Goal: Task Accomplishment & Management: Complete application form

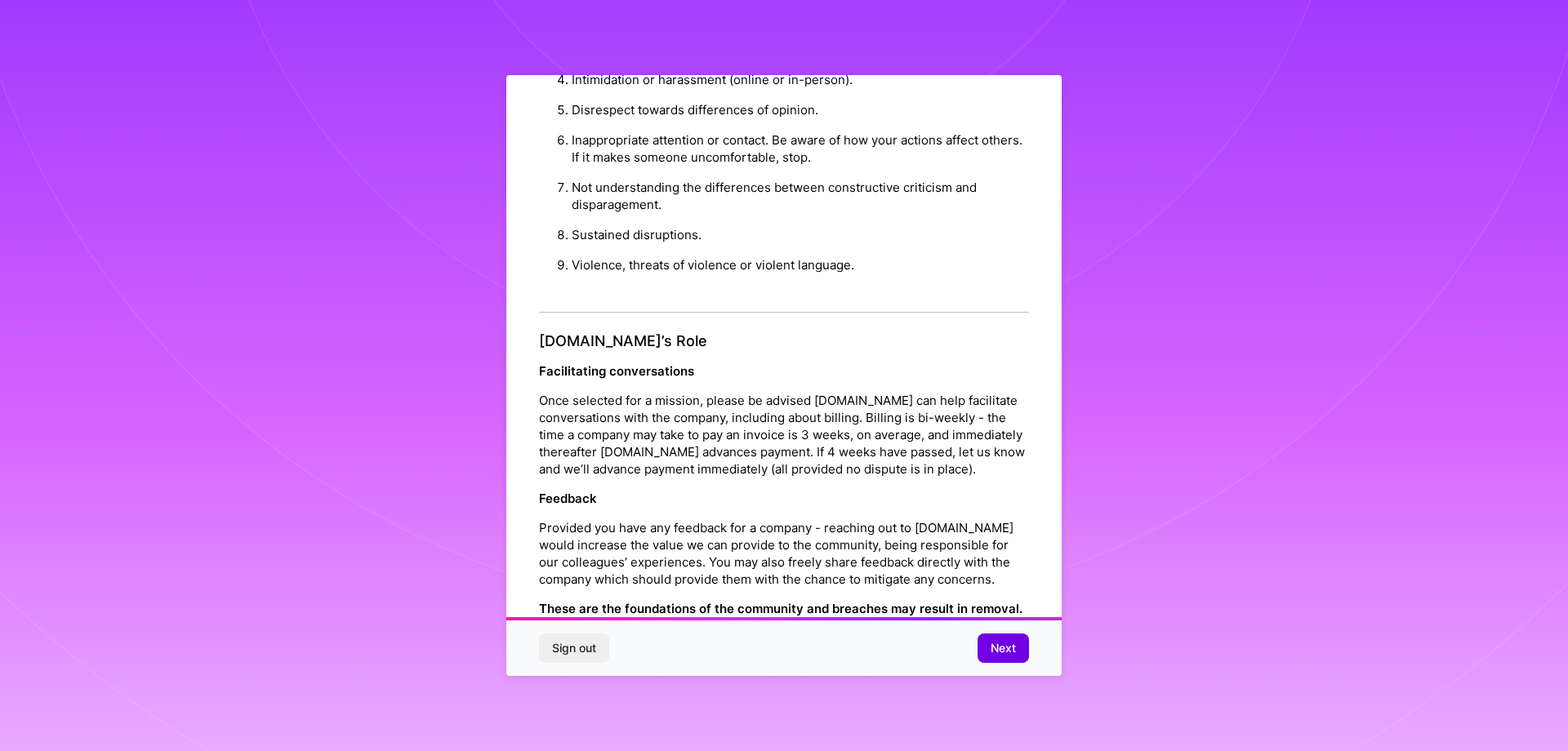
scroll to position [1642, 0]
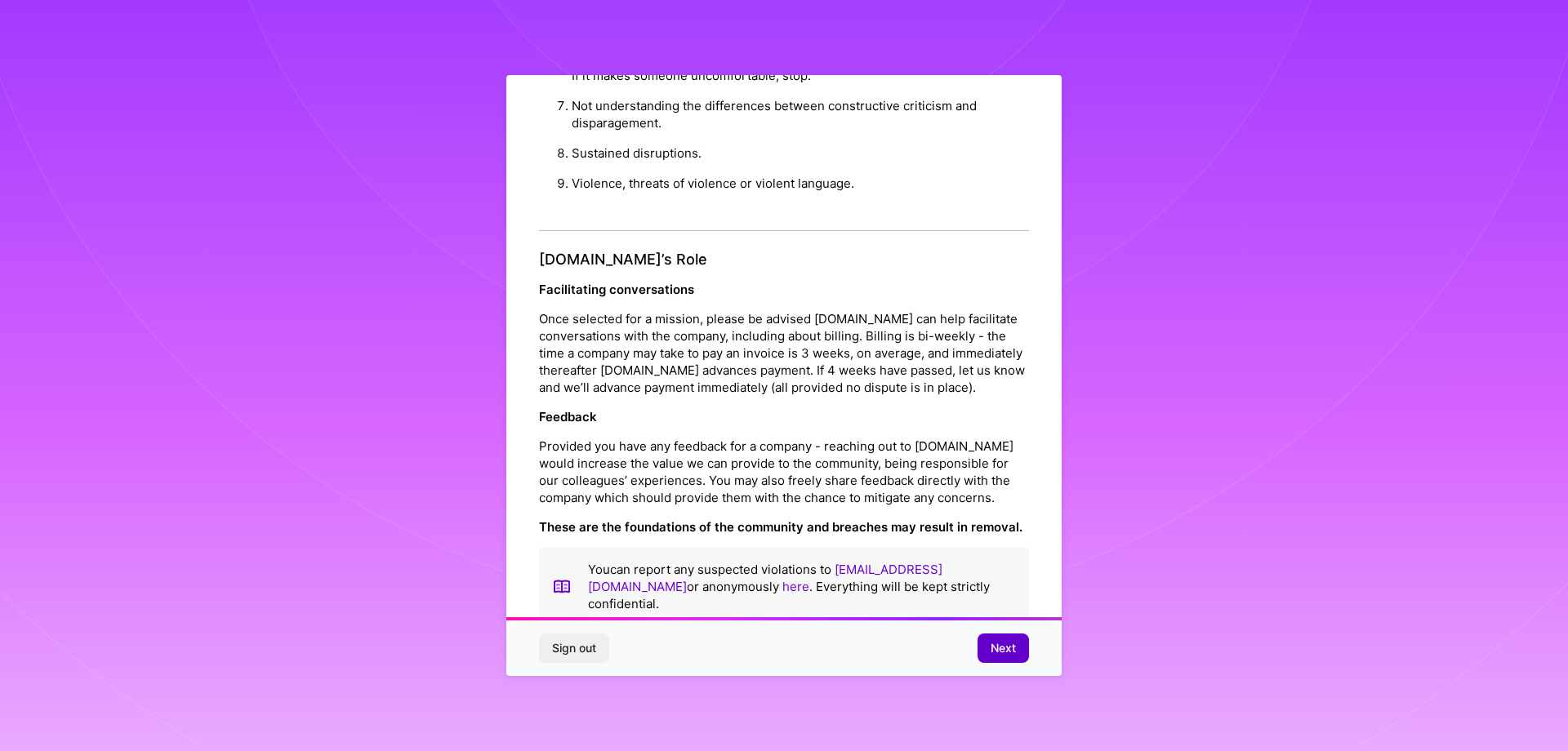
click at [999, 645] on span "Next" at bounding box center [1003, 648] width 26 height 17
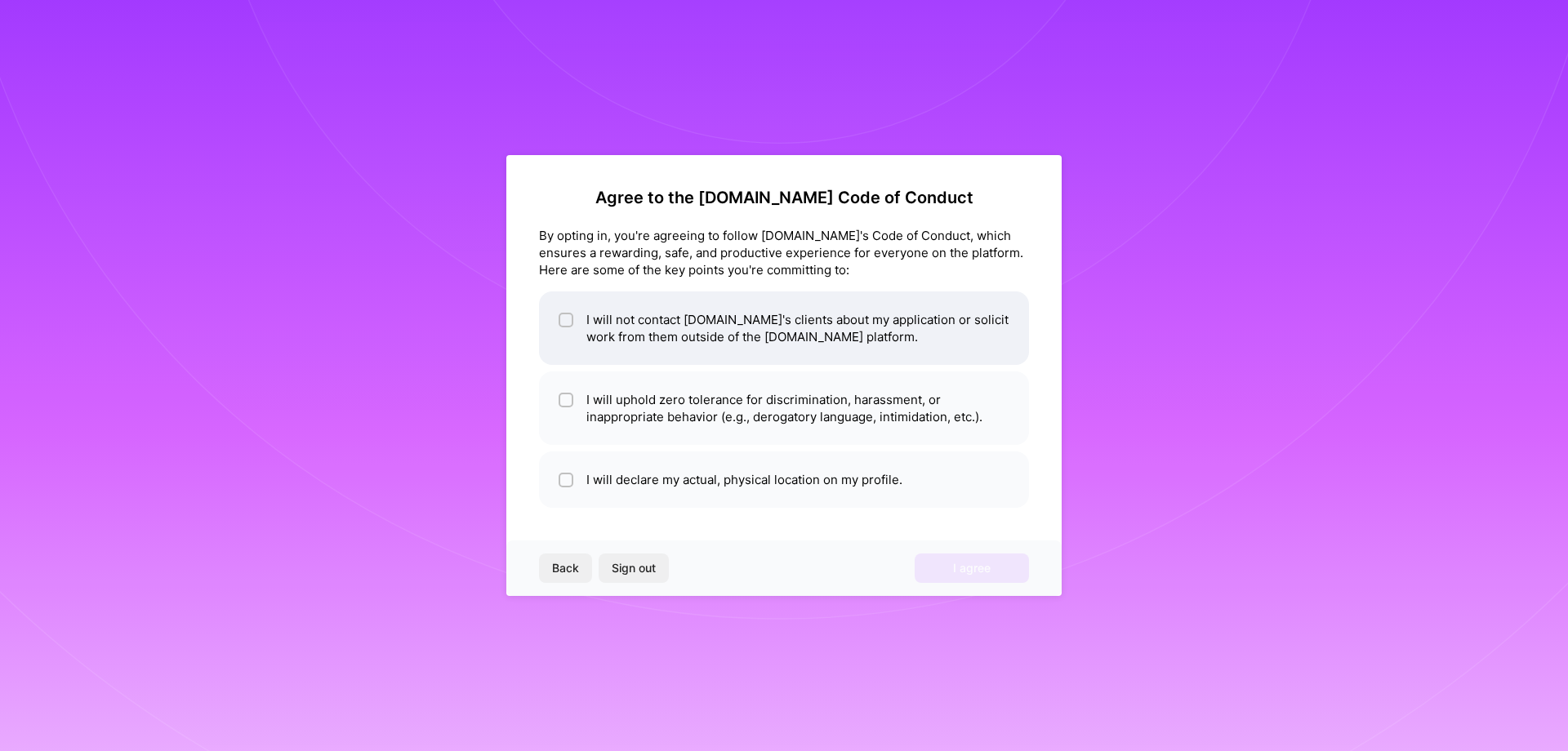
click at [654, 328] on li "I will not contact [DOMAIN_NAME]'s clients about my application or solicit work…" at bounding box center [784, 328] width 490 height 74
checkbox input "true"
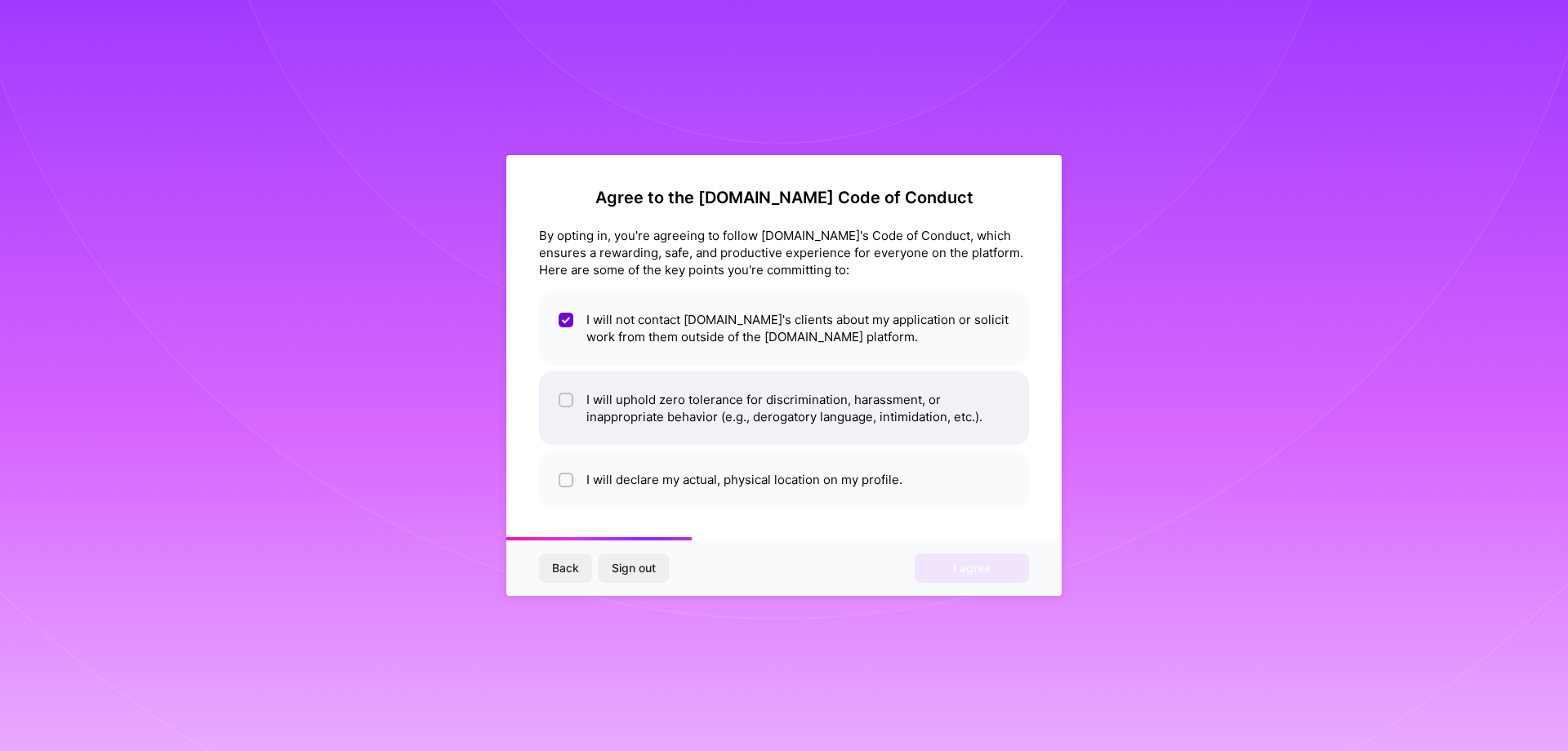
click at [691, 404] on li "I will uphold zero tolerance for discrimination, harassment, or inappropriate b…" at bounding box center [784, 408] width 490 height 74
checkbox input "true"
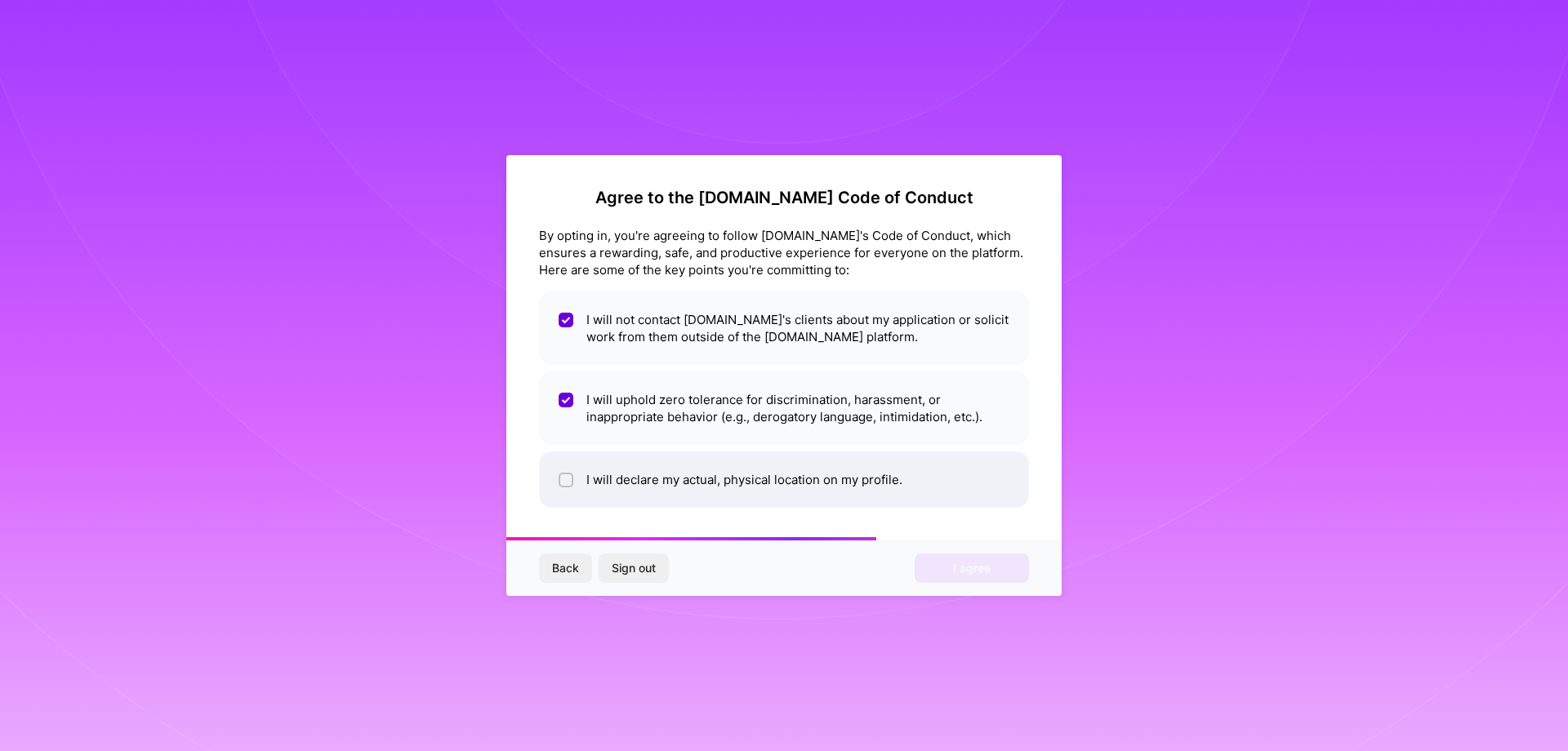
click at [676, 480] on li "I will declare my actual, physical location on my profile." at bounding box center [784, 479] width 490 height 56
checkbox input "true"
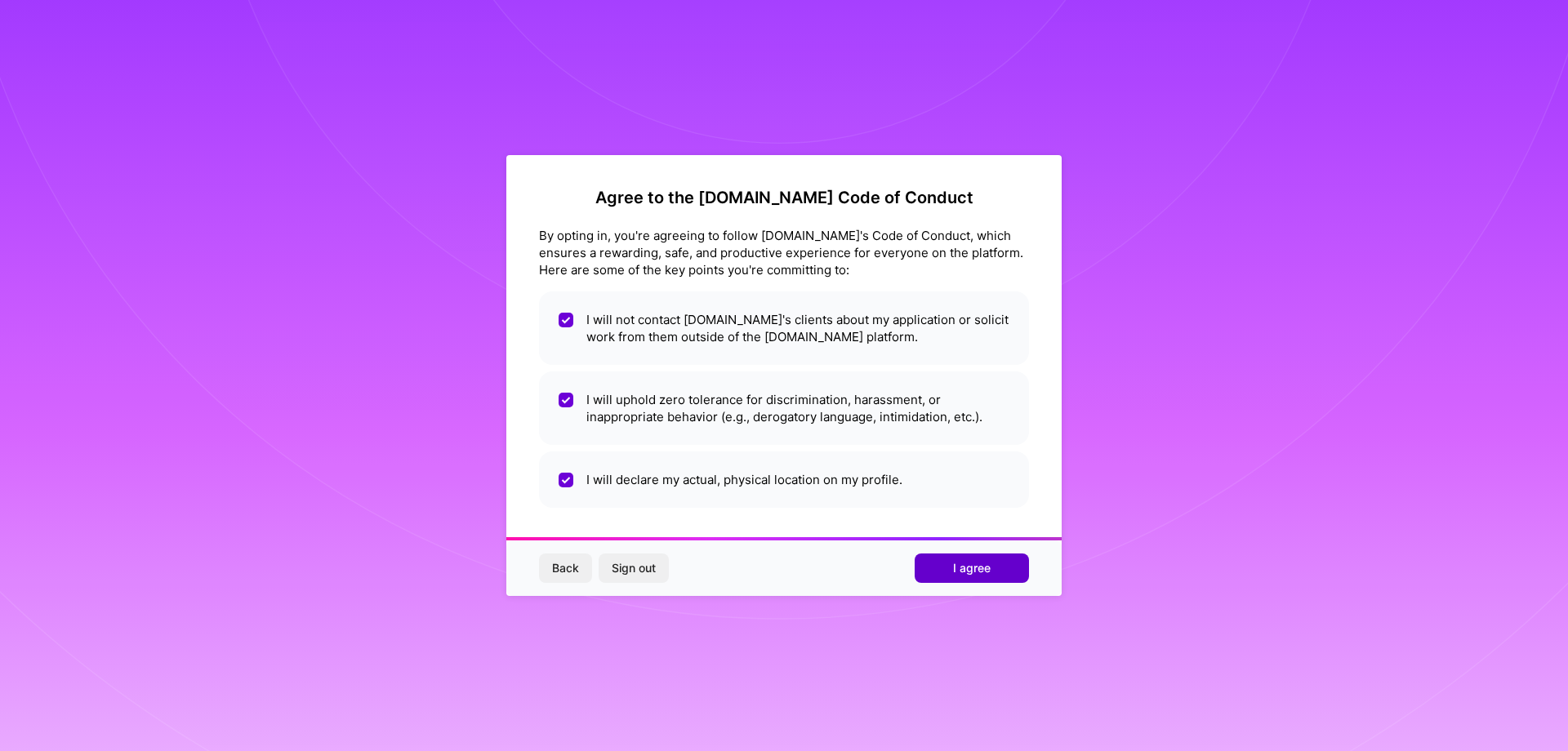
click at [975, 573] on span "I agree" at bounding box center [972, 568] width 37 height 17
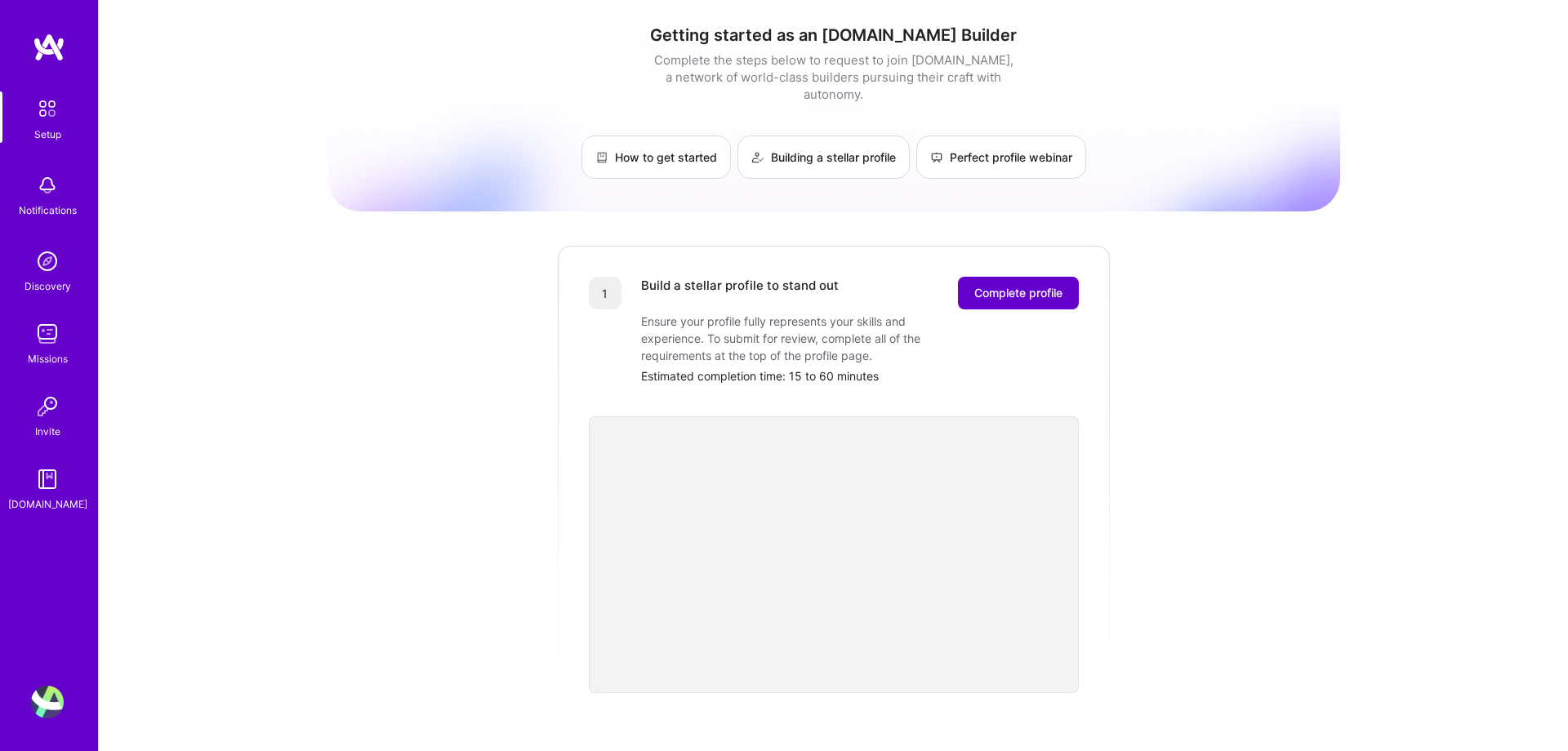
click at [1028, 285] on span "Complete profile" at bounding box center [1018, 293] width 88 height 17
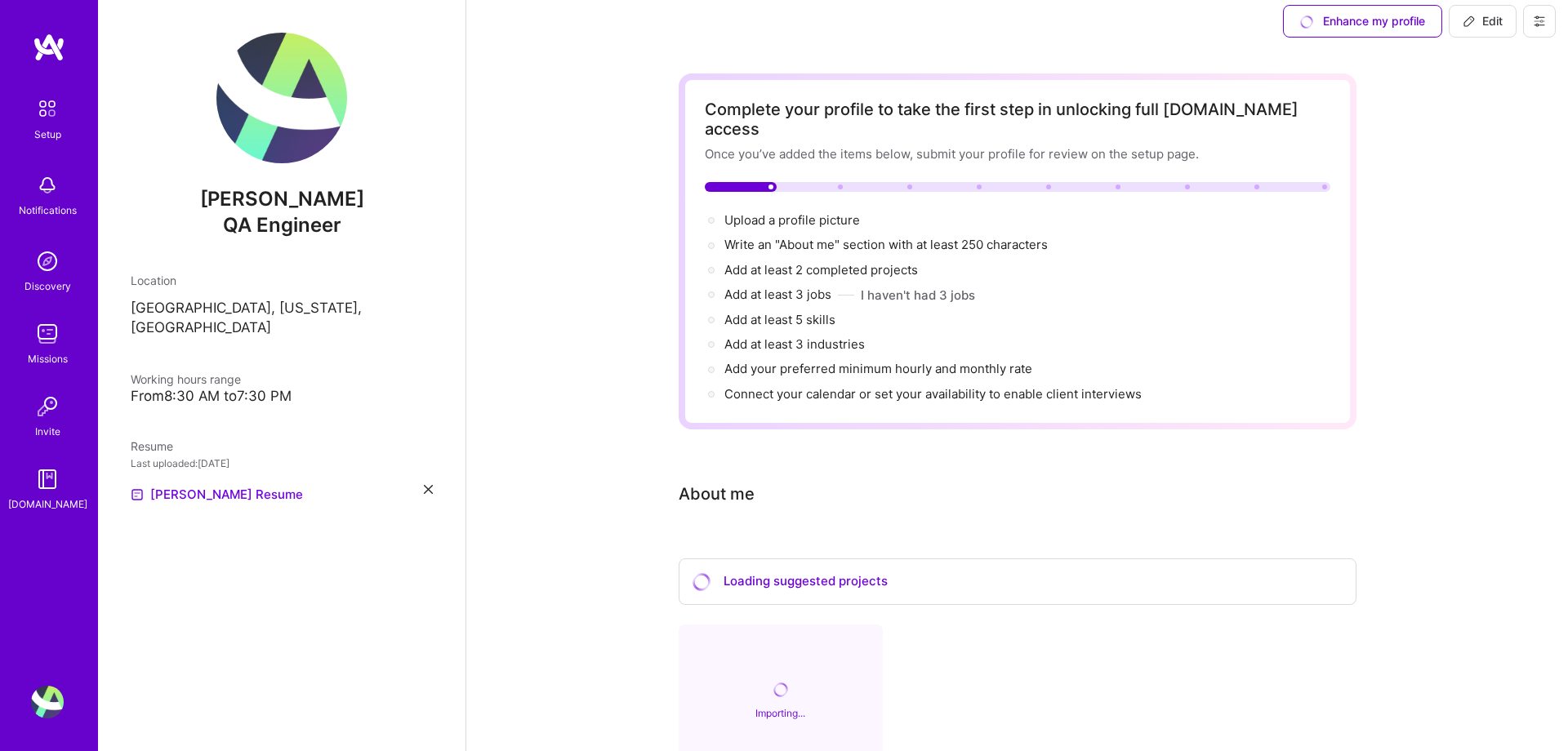
scroll to position [16, 0]
